Goal: Check status

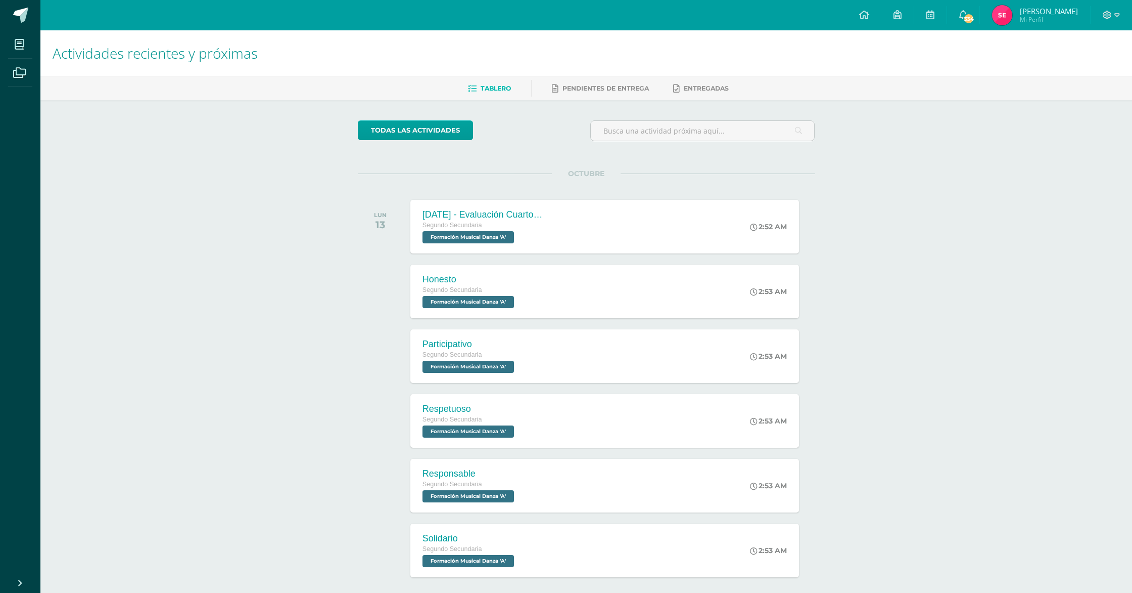
click at [1060, 14] on span "[PERSON_NAME]" at bounding box center [1049, 11] width 58 height 10
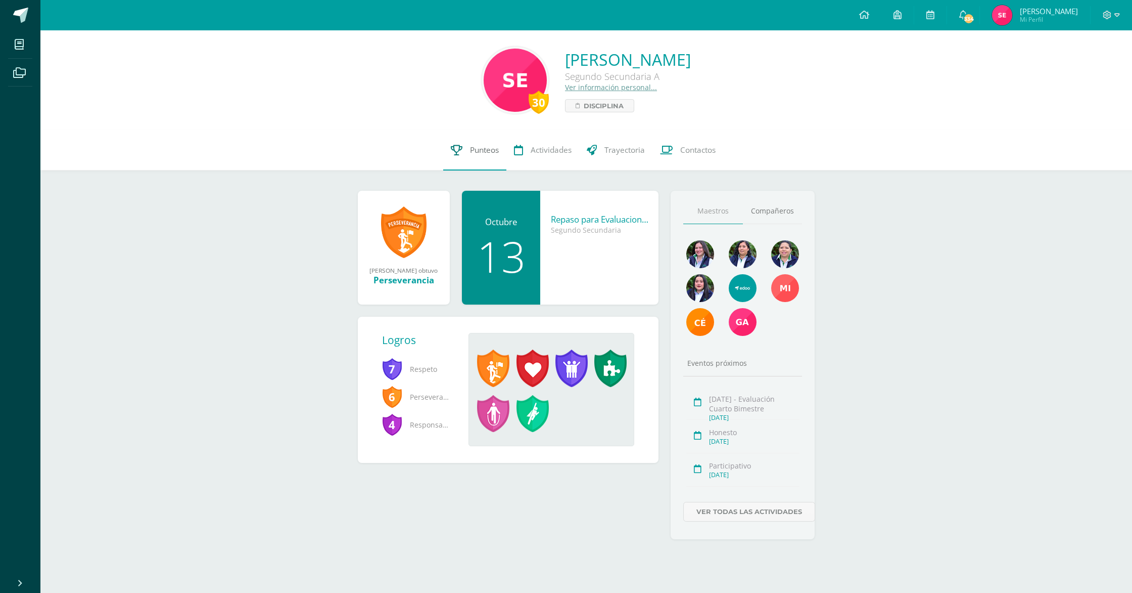
click at [483, 155] on span "Punteos" at bounding box center [484, 150] width 29 height 11
